Goal: Information Seeking & Learning: Learn about a topic

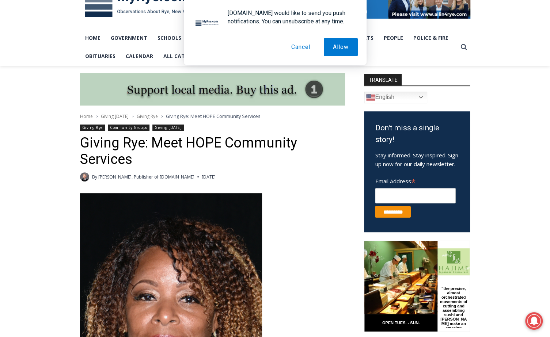
scroll to position [131, 0]
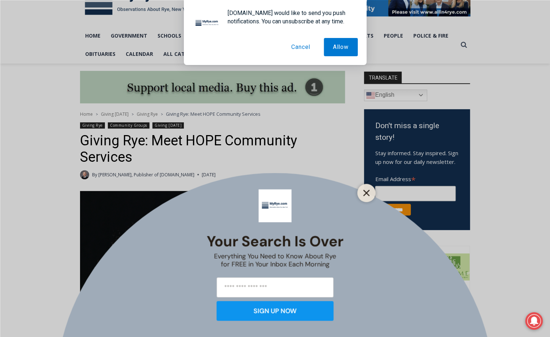
click at [362, 197] on button "Close" at bounding box center [366, 193] width 10 height 10
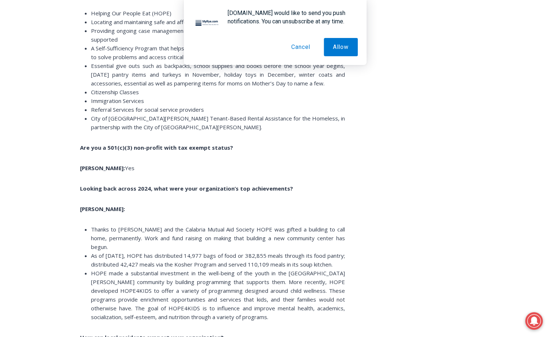
scroll to position [1797, 0]
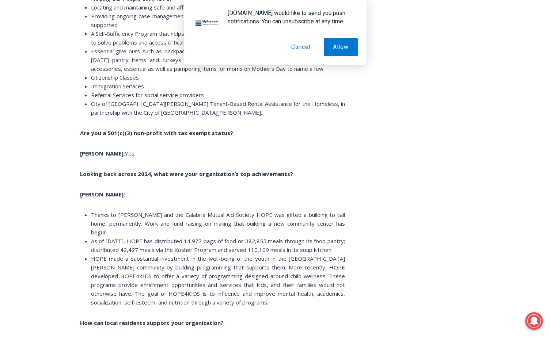
click at [295, 46] on button "Cancel" at bounding box center [300, 47] width 37 height 18
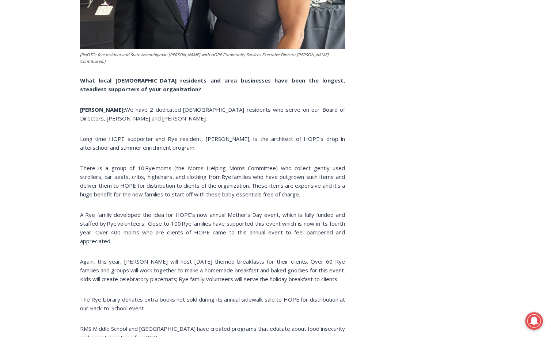
scroll to position [2746, 0]
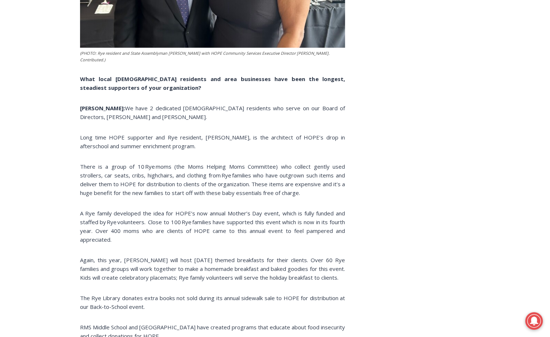
click at [244, 144] on span "Long time HOPE supporter and Rye resident, [PERSON_NAME], is the architect of H…" at bounding box center [212, 142] width 265 height 16
click at [194, 180] on span "There is a group of 10 Rye moms (the Moms Helping Moms Committee) who collect g…" at bounding box center [212, 180] width 265 height 34
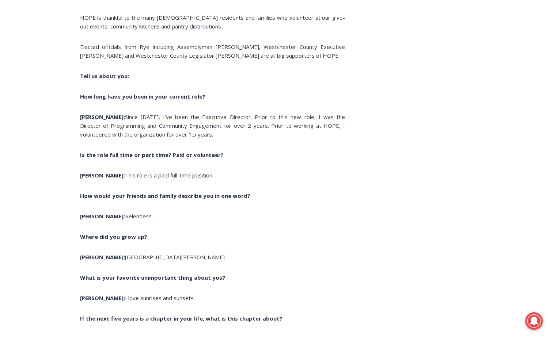
scroll to position [3097, 0]
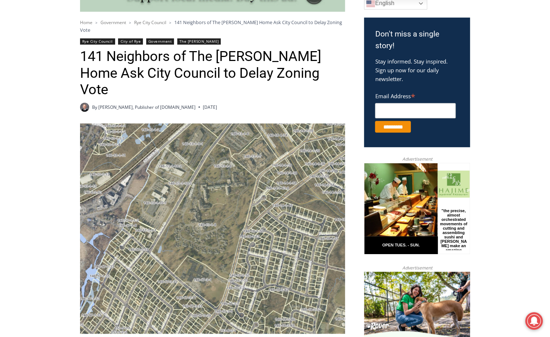
scroll to position [240, 0]
